Goal: Complete application form

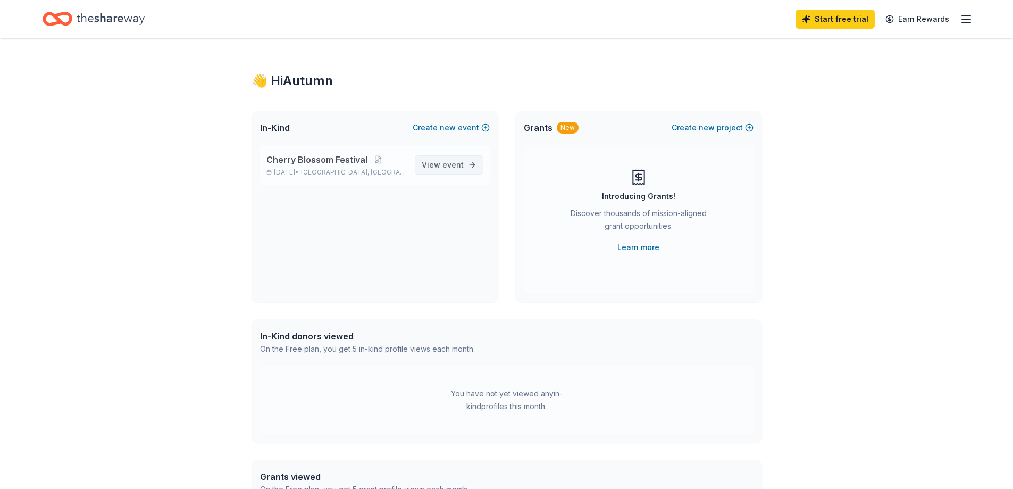
click at [445, 170] on span "View event" at bounding box center [443, 165] width 42 height 13
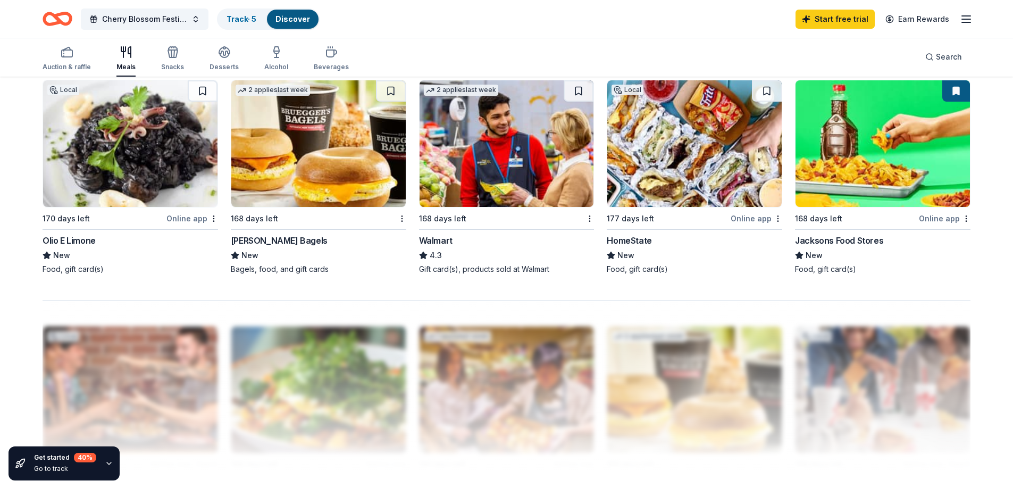
scroll to position [532, 0]
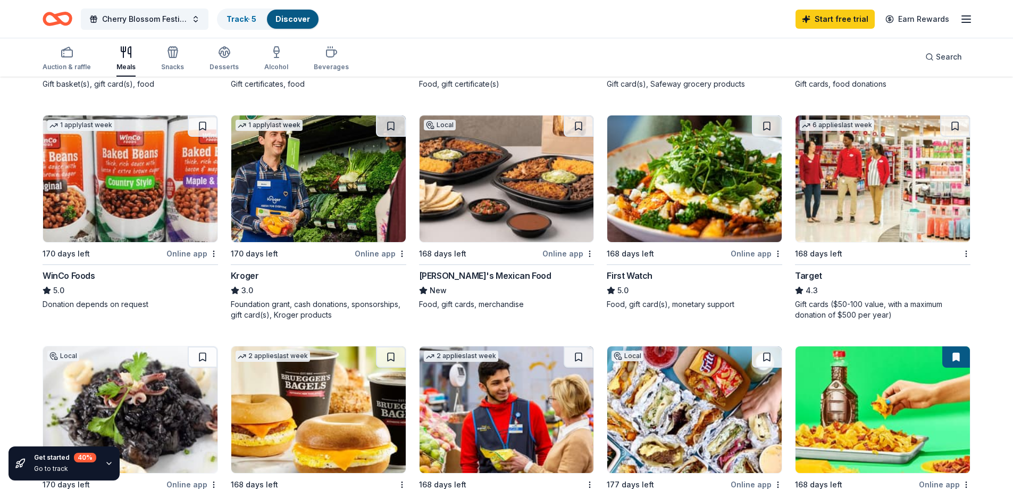
click at [331, 224] on img at bounding box center [318, 178] width 175 height 127
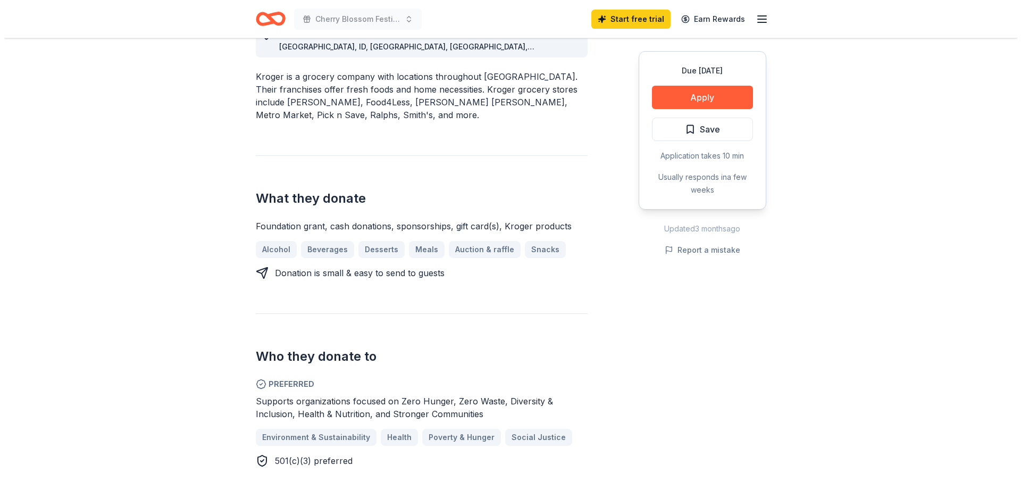
scroll to position [213, 0]
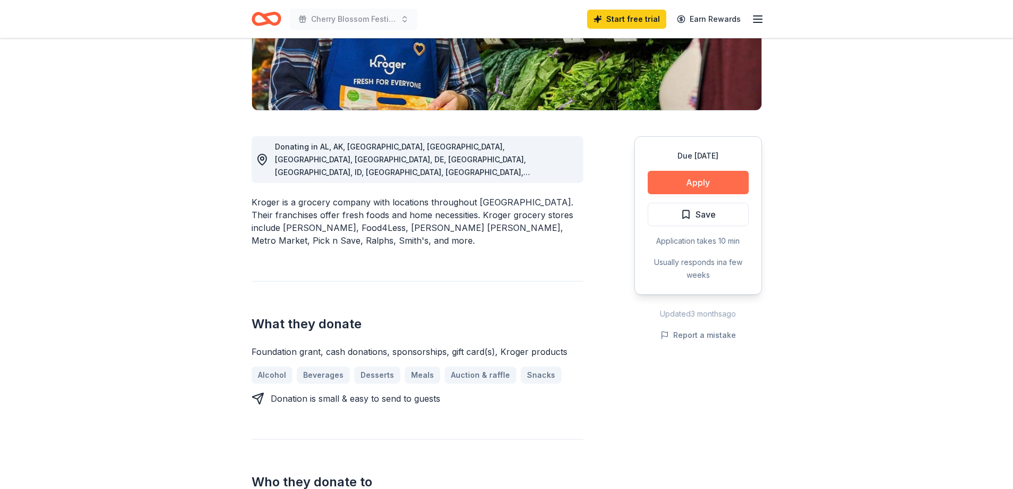
click at [665, 184] on button "Apply" at bounding box center [698, 182] width 101 height 23
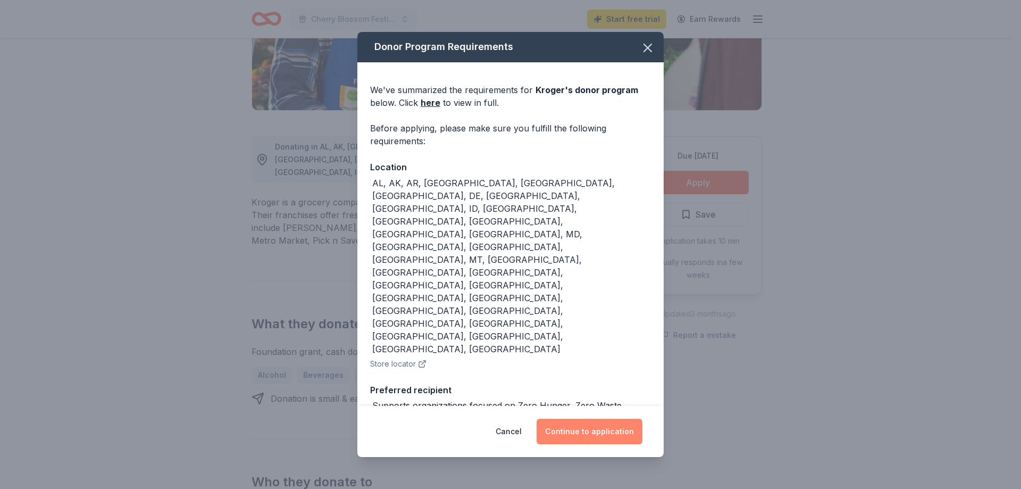
click at [583, 419] on button "Continue to application" at bounding box center [590, 432] width 106 height 26
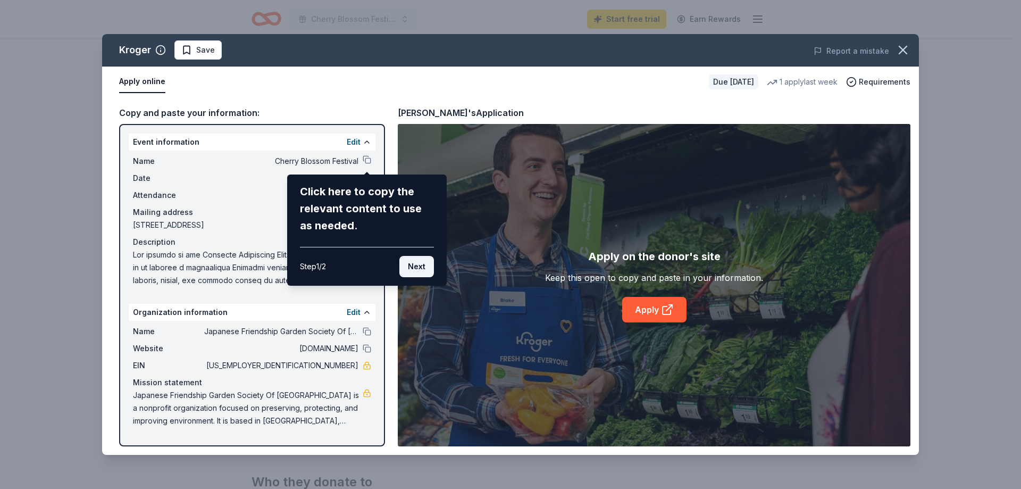
click at [426, 265] on button "Next" at bounding box center [417, 266] width 35 height 21
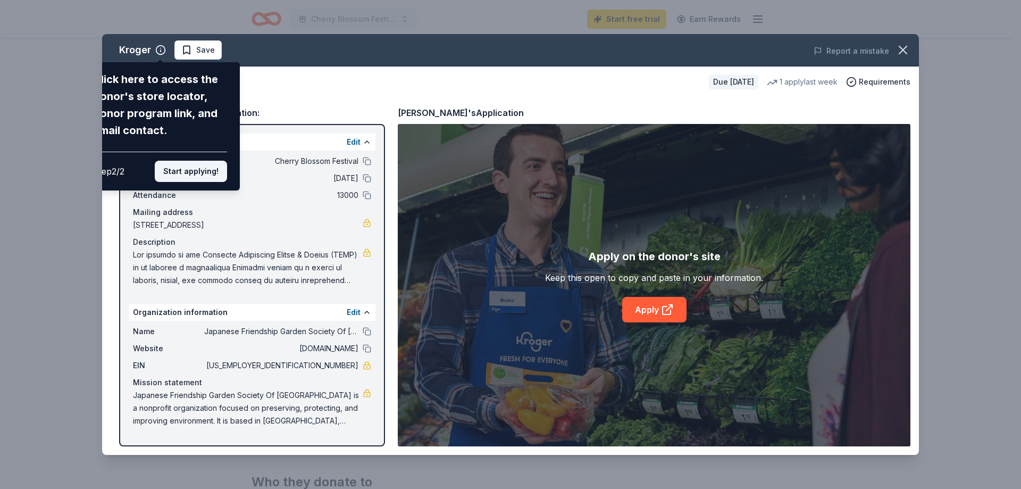
click at [215, 170] on button "Start applying!" at bounding box center [191, 171] width 72 height 21
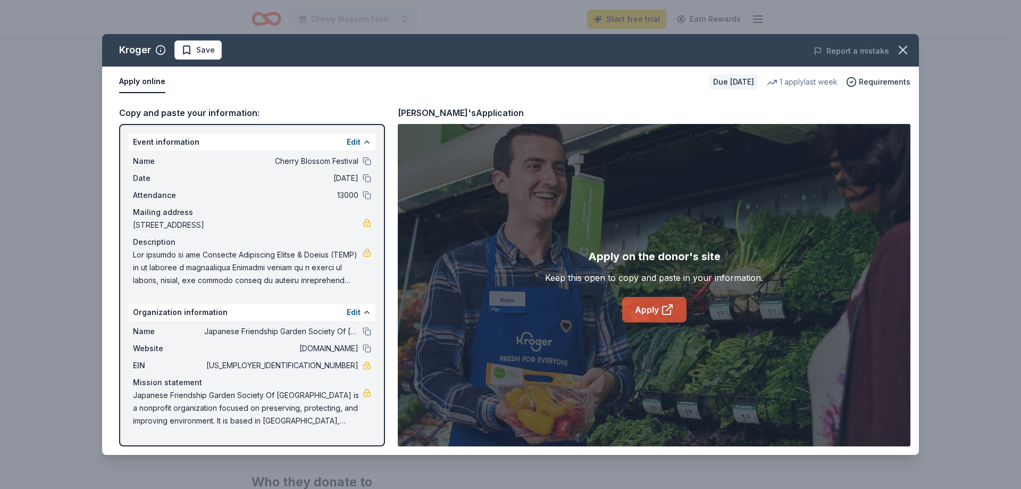
click at [648, 305] on link "Apply" at bounding box center [654, 310] width 64 height 26
